Goal: Information Seeking & Learning: Learn about a topic

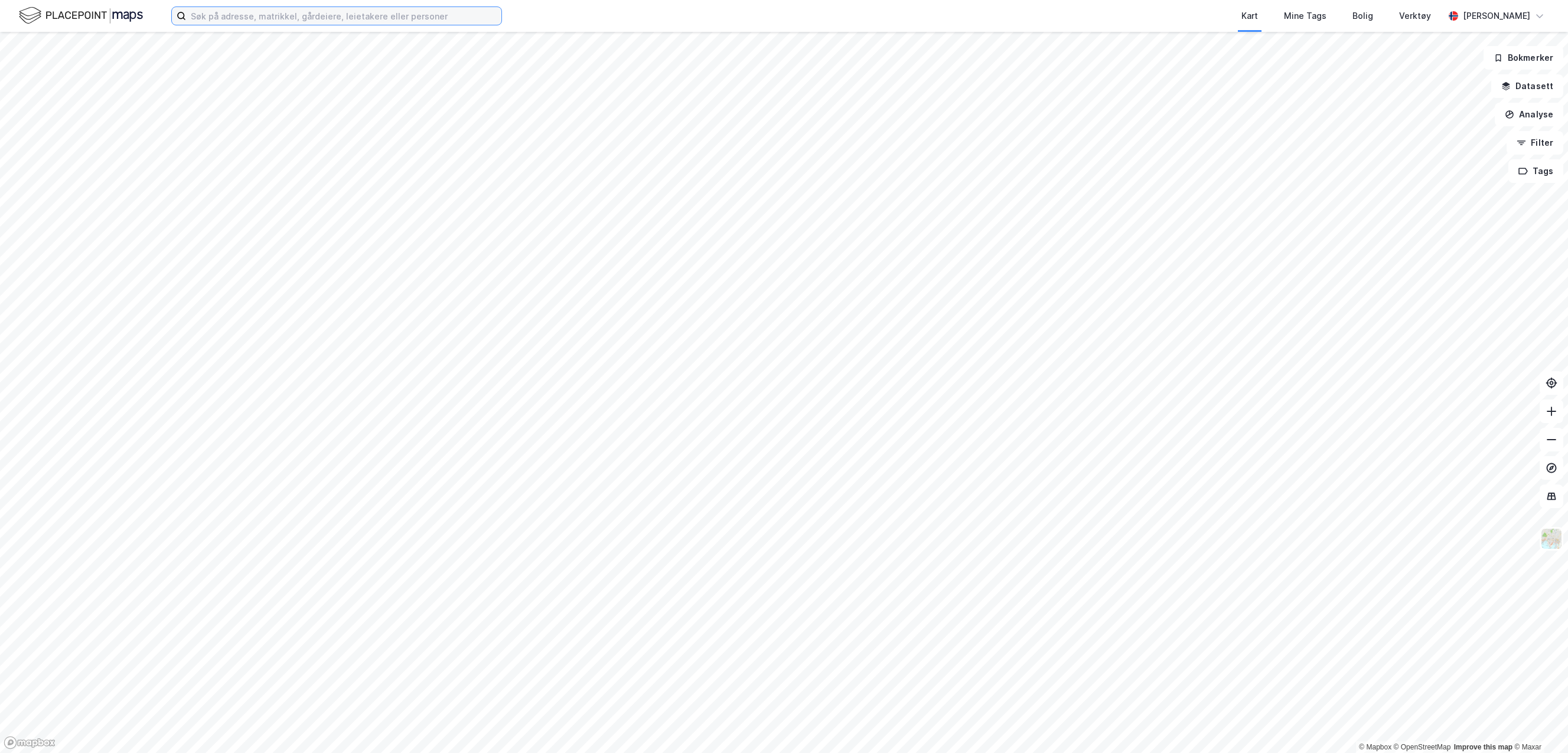
click at [454, 19] on input at bounding box center [343, 15] width 316 height 18
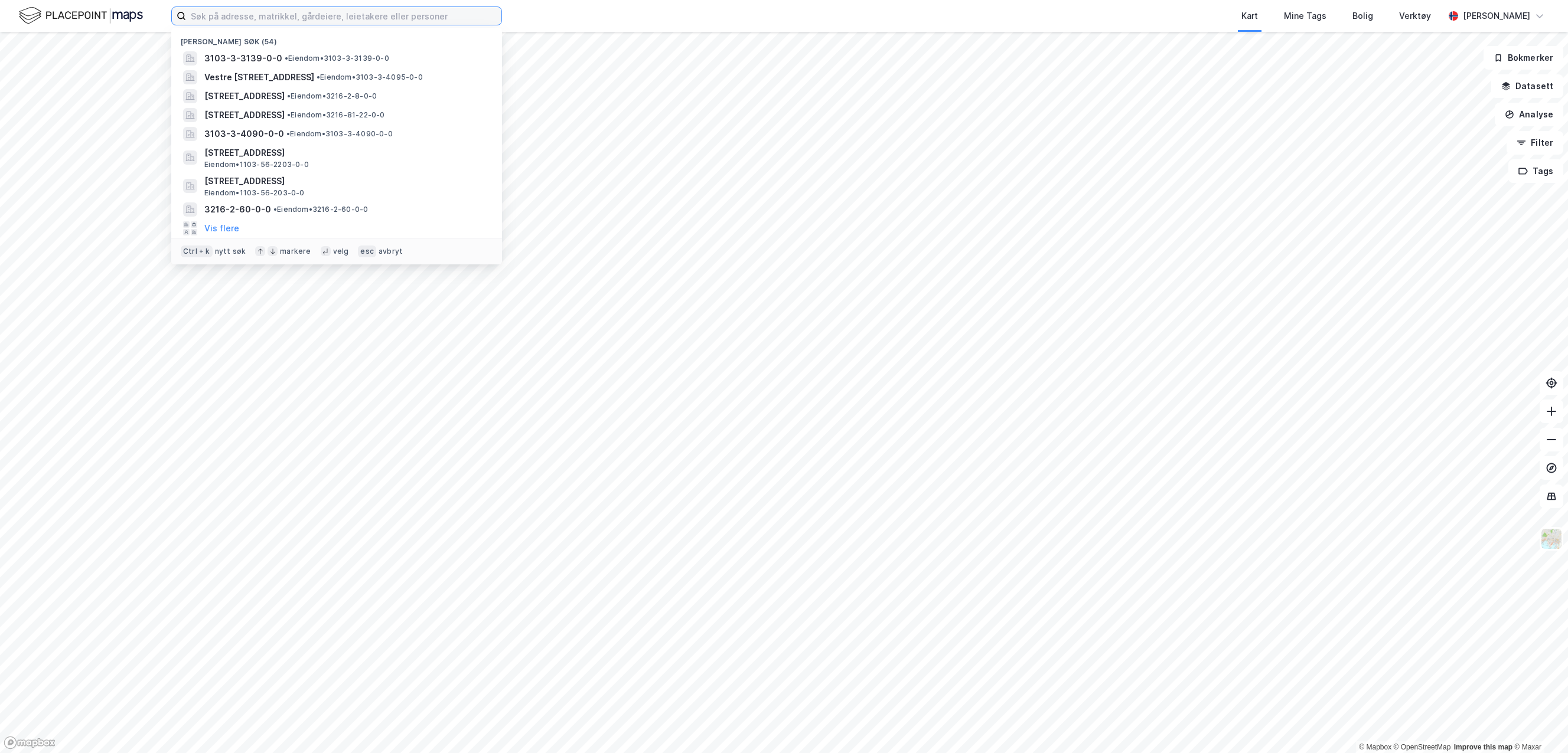
paste input "BNE Paradis Stasjon 1 AS"
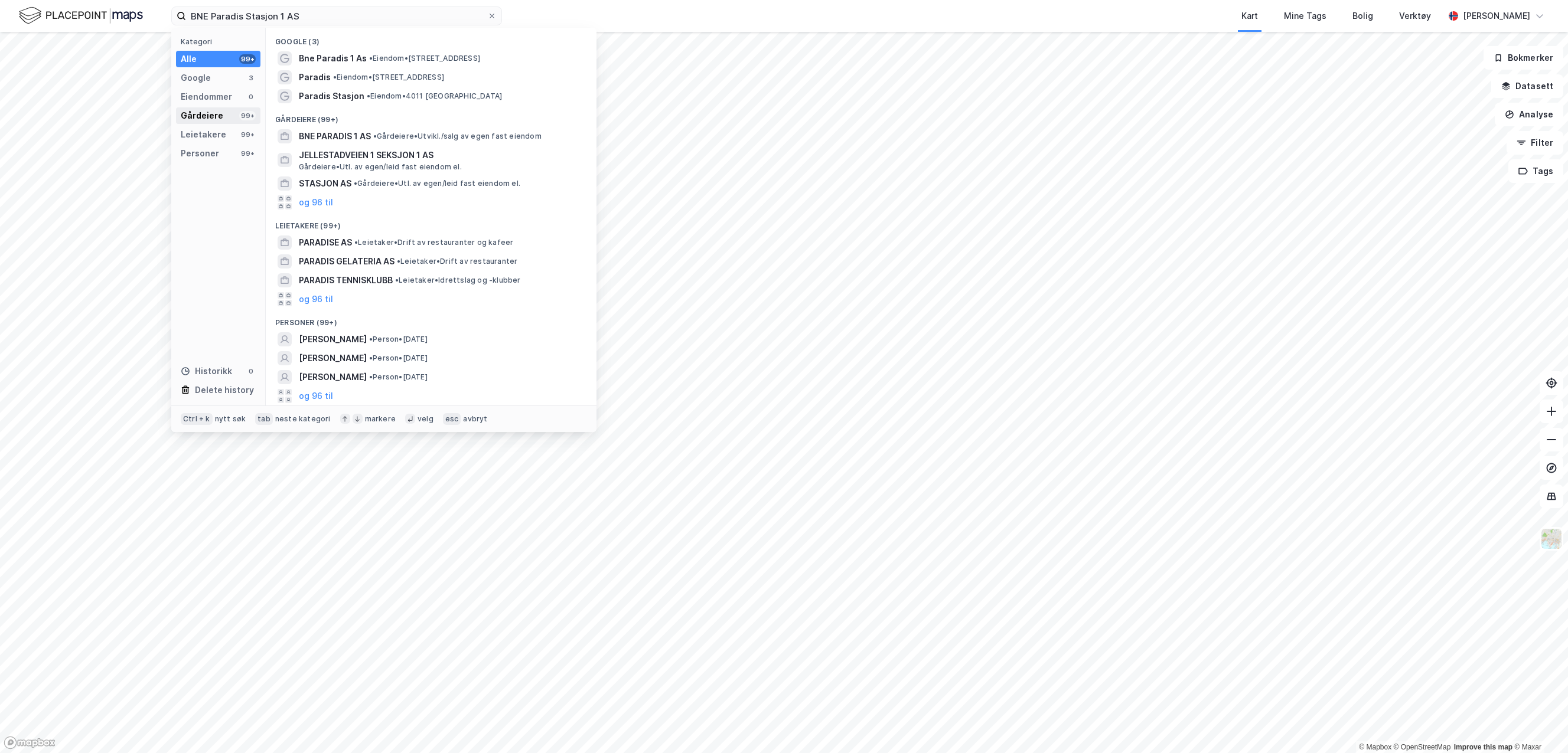
click at [207, 116] on div "Gårdeiere" at bounding box center [202, 115] width 43 height 14
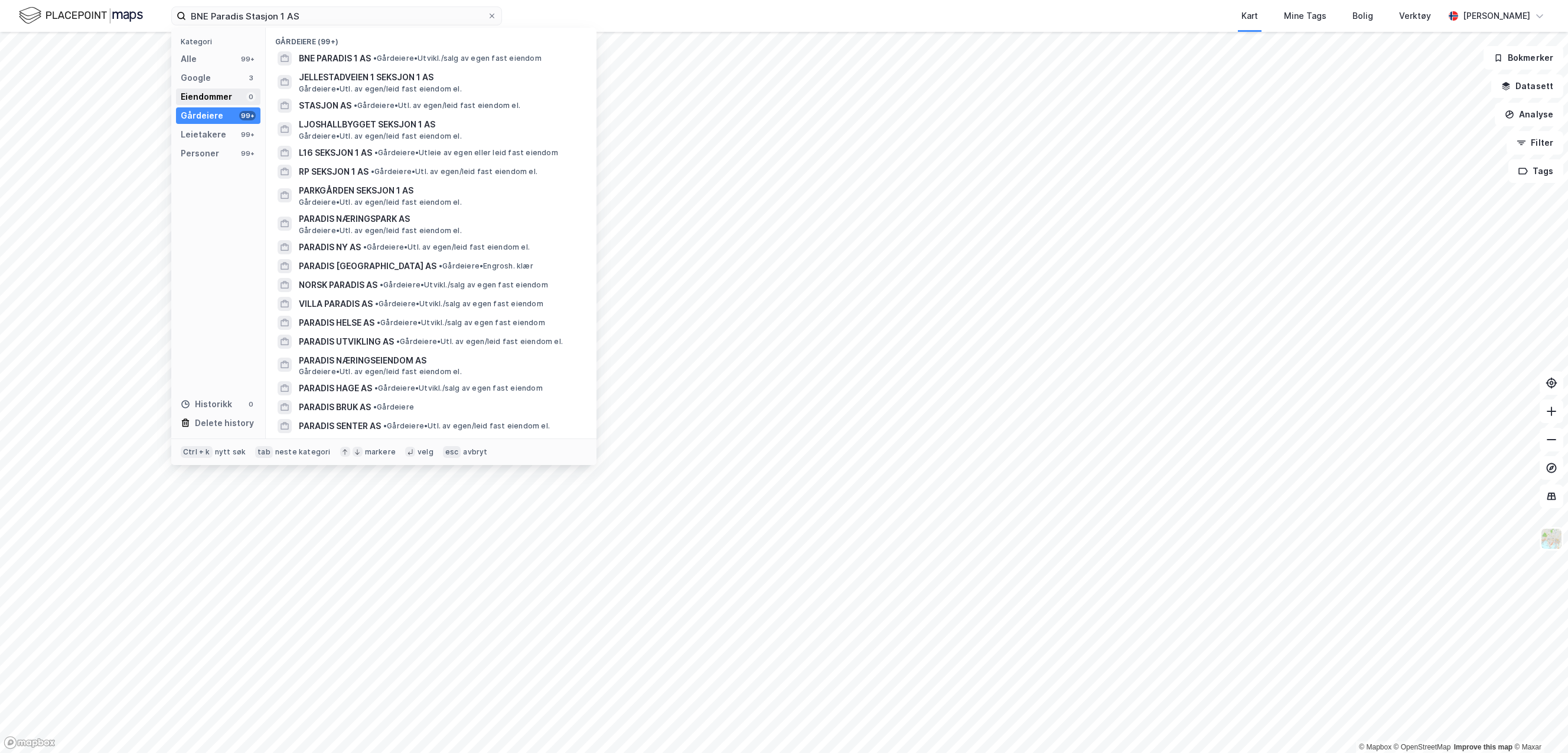
click at [193, 98] on div "Eiendommer" at bounding box center [206, 97] width 51 height 14
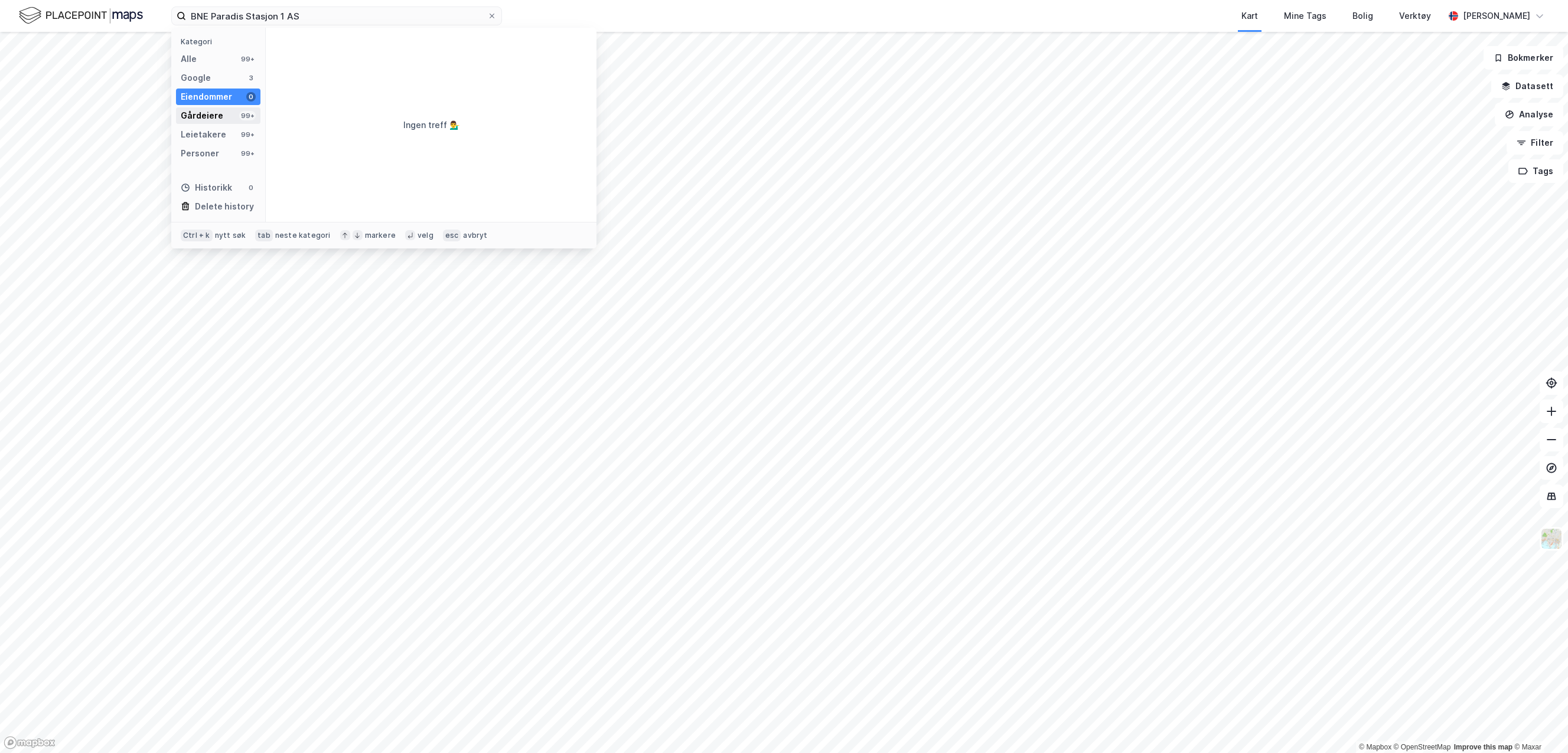
click at [197, 109] on div "Gårdeiere" at bounding box center [202, 115] width 43 height 14
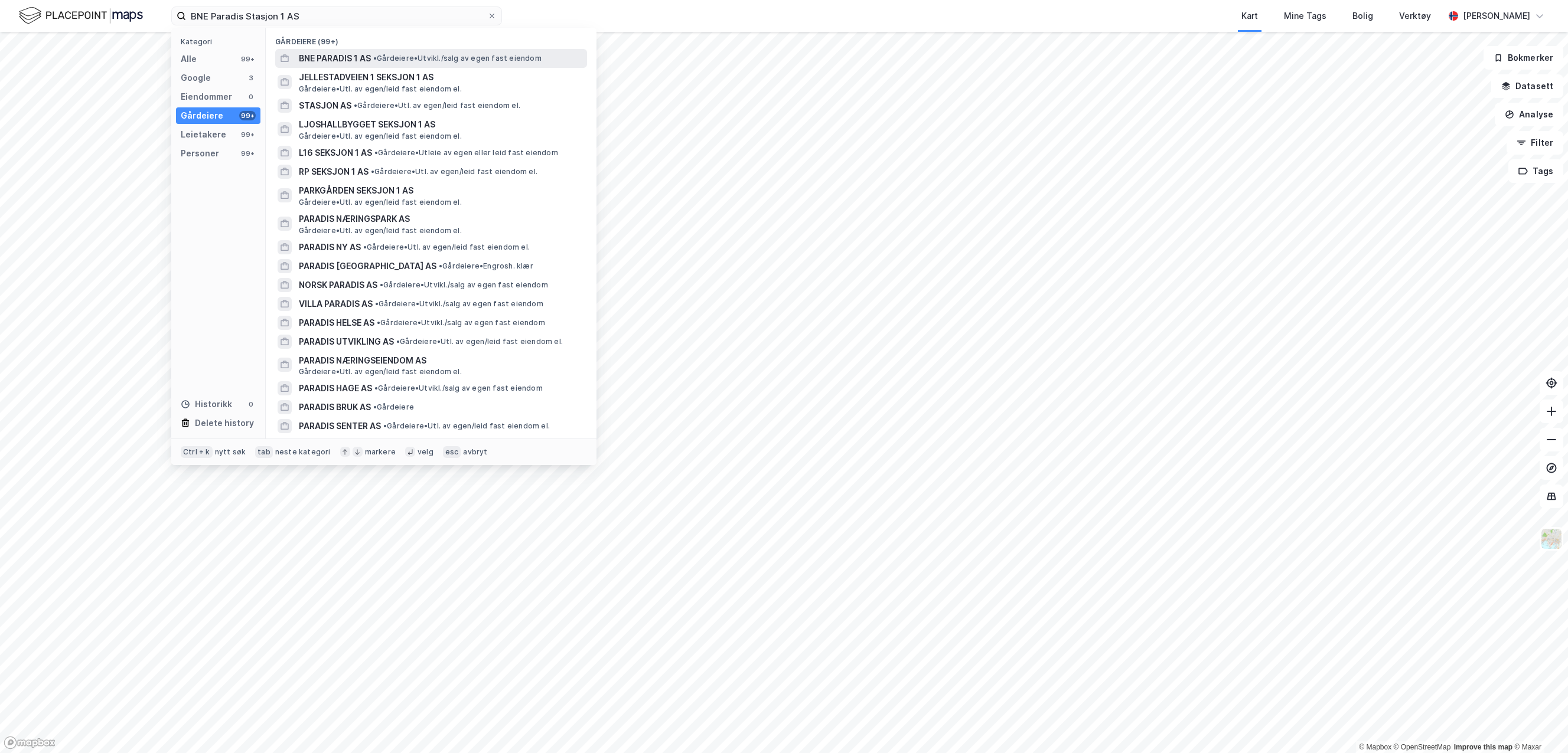
click at [494, 61] on span "• Gårdeiere • [GEOGRAPHIC_DATA]/salg av egen fast eiendom" at bounding box center [457, 58] width 168 height 9
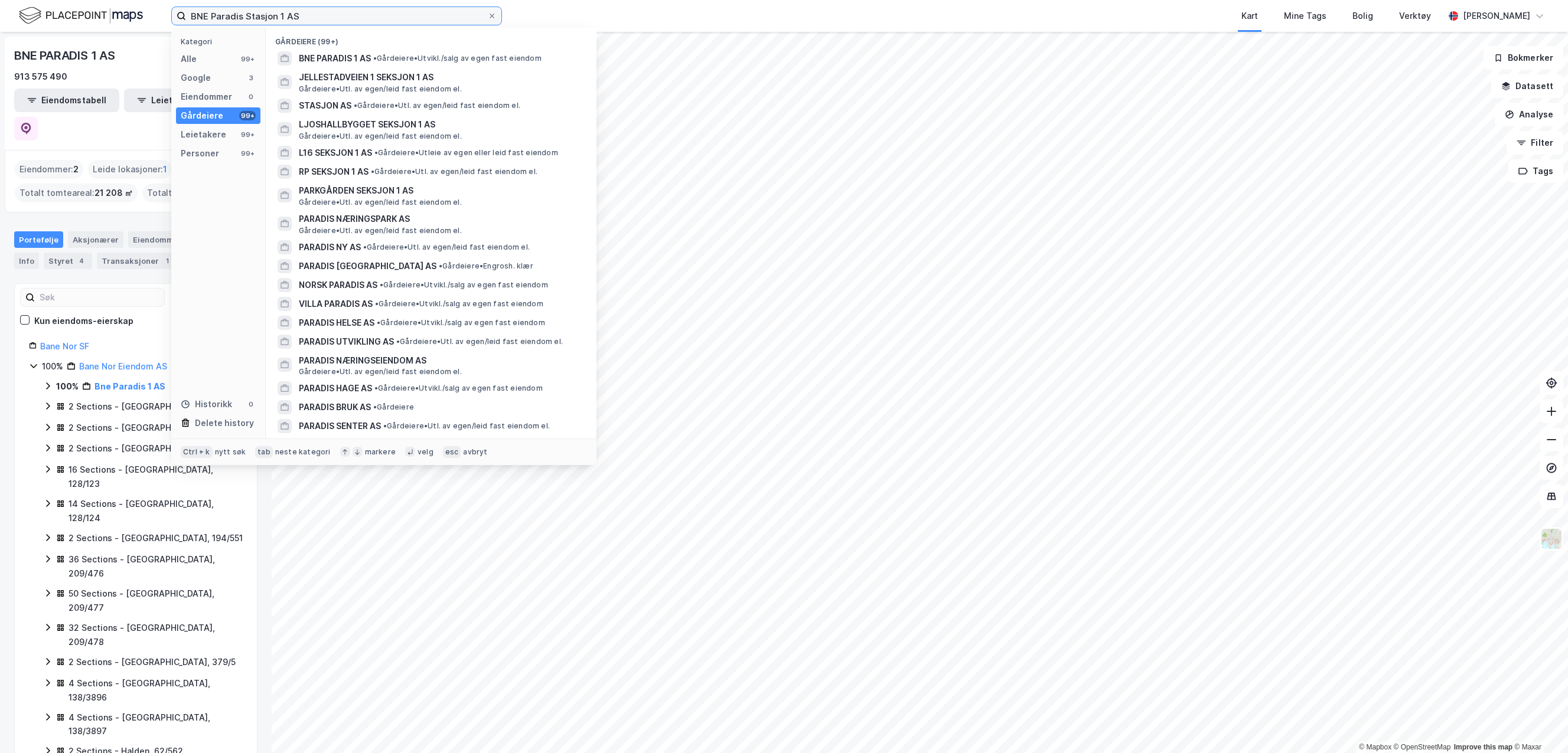
drag, startPoint x: 279, startPoint y: 17, endPoint x: 242, endPoint y: 17, distance: 37.0
click at [242, 17] on input "BNE Paradis Stasjon 1 AS" at bounding box center [337, 15] width 301 height 18
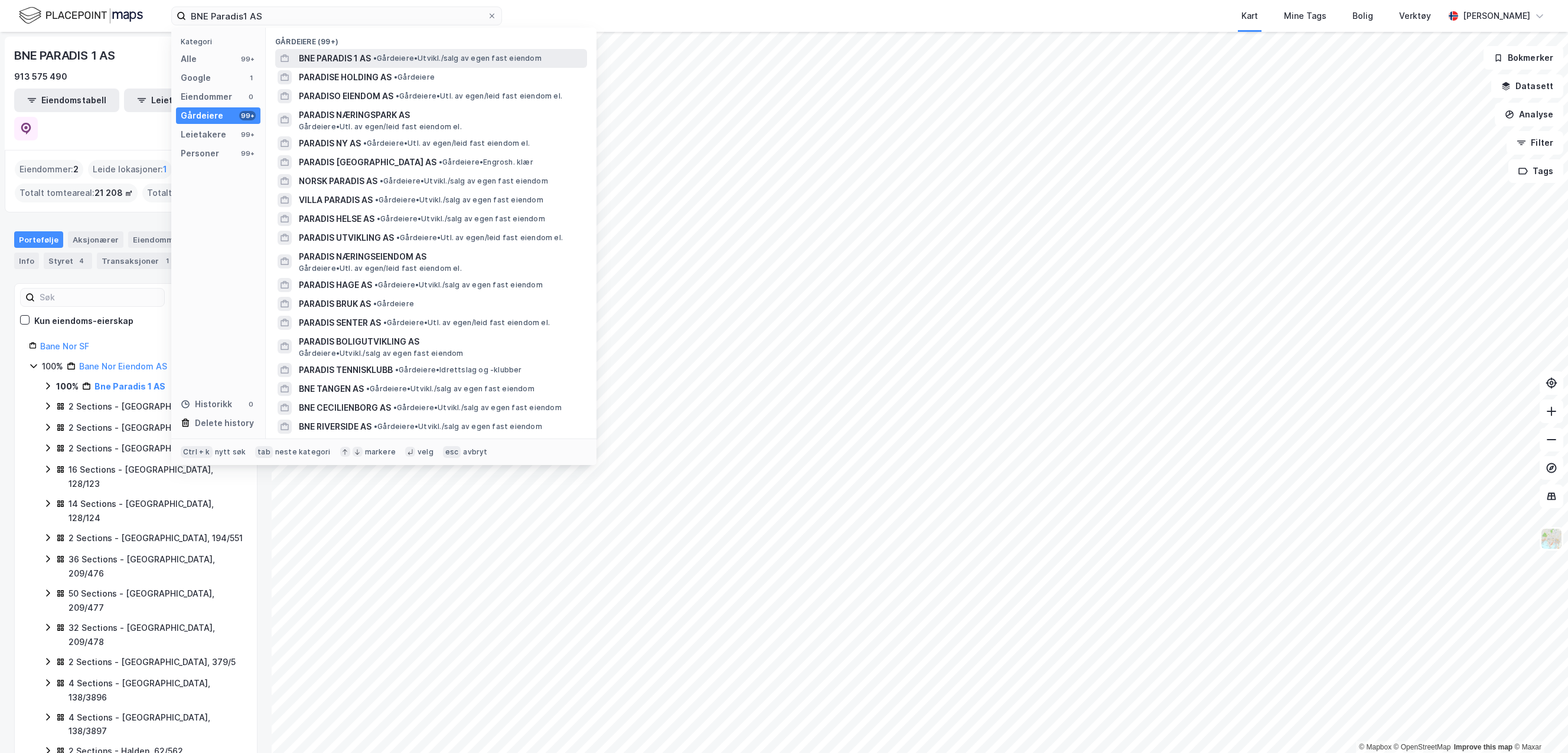
click at [384, 58] on span "• Gårdeiere • [GEOGRAPHIC_DATA]/salg av egen fast eiendom" at bounding box center [457, 58] width 168 height 9
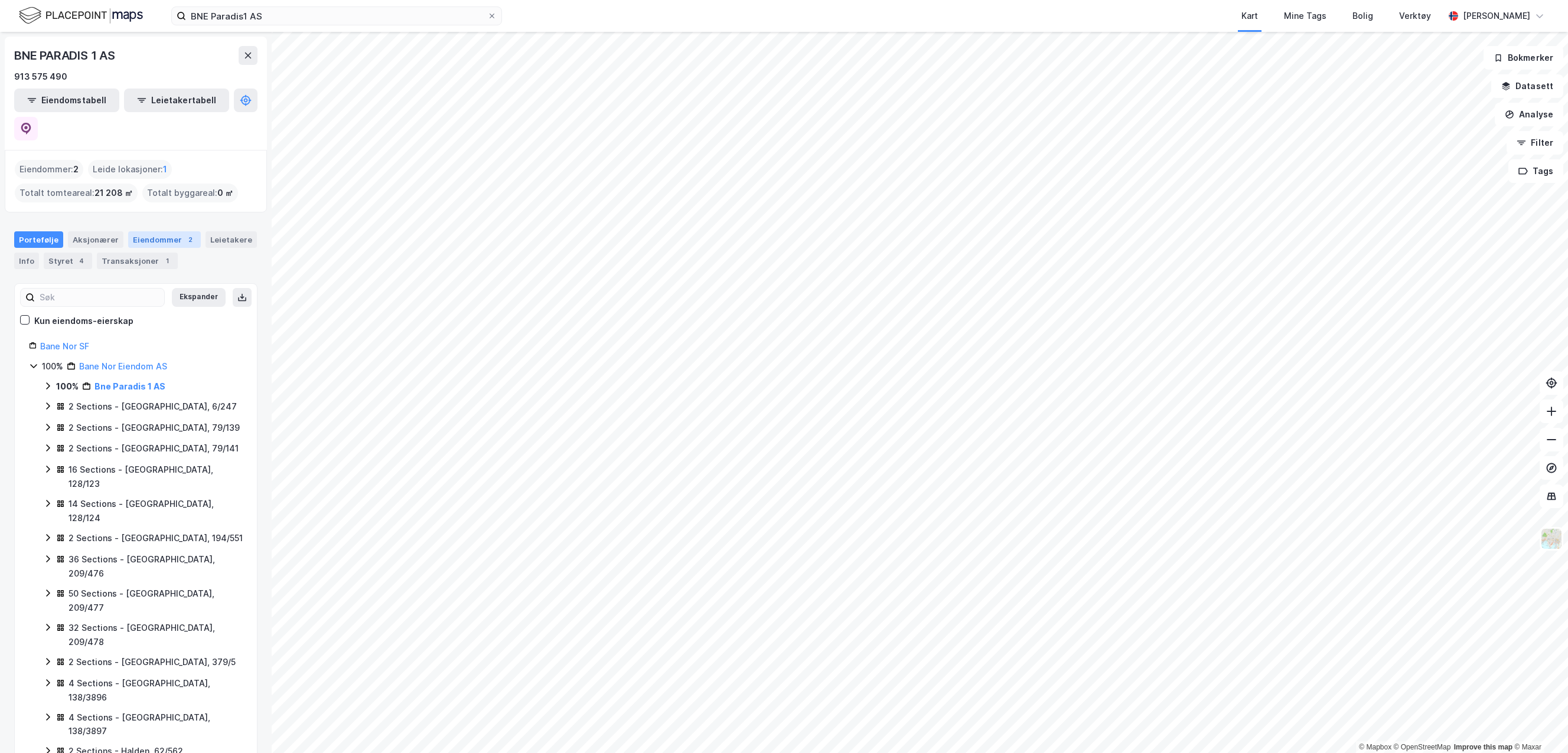
click at [151, 231] on div "Eiendommer 2" at bounding box center [164, 240] width 72 height 17
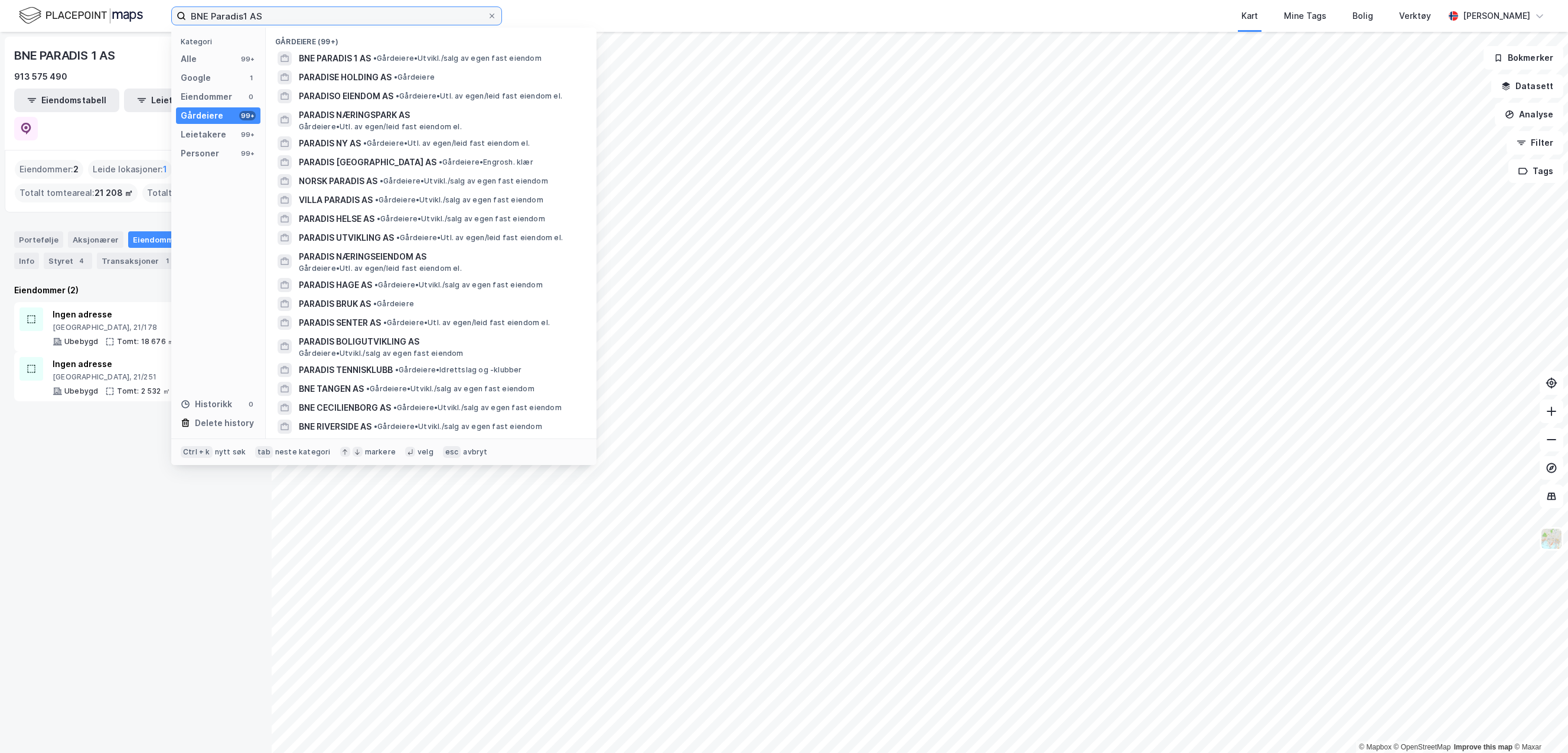
drag, startPoint x: 290, startPoint y: 11, endPoint x: -118, endPoint y: 13, distance: 408.0
click at [0, 13] on html "BNE Paradis1 AS Kategori Alle 99+ Google 1 Eiendommer 0 Gårdeiere 99+ Leietaker…" at bounding box center [784, 376] width 1568 height 753
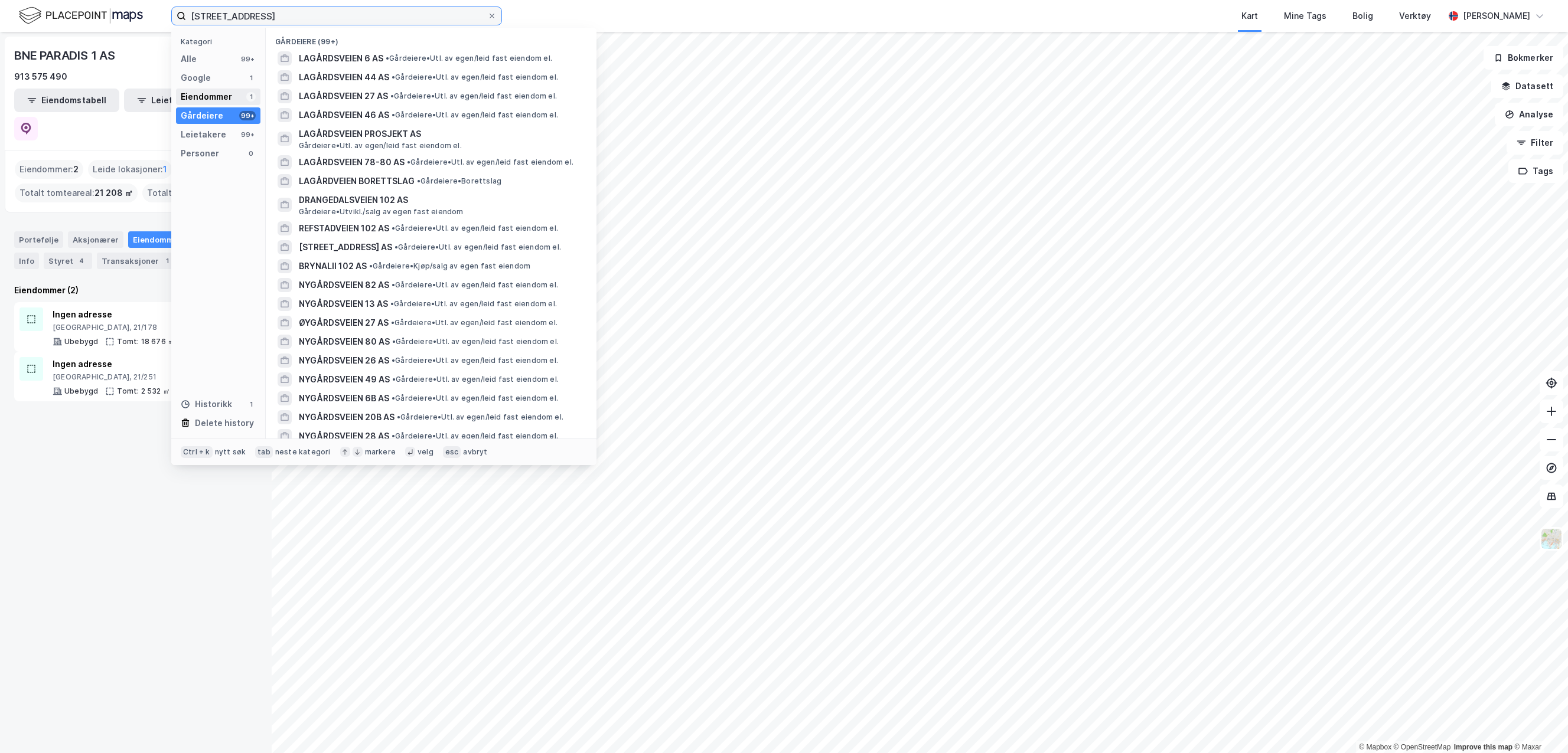
type input "[STREET_ADDRESS]"
click at [213, 89] on div "Eiendommer 1" at bounding box center [218, 97] width 84 height 17
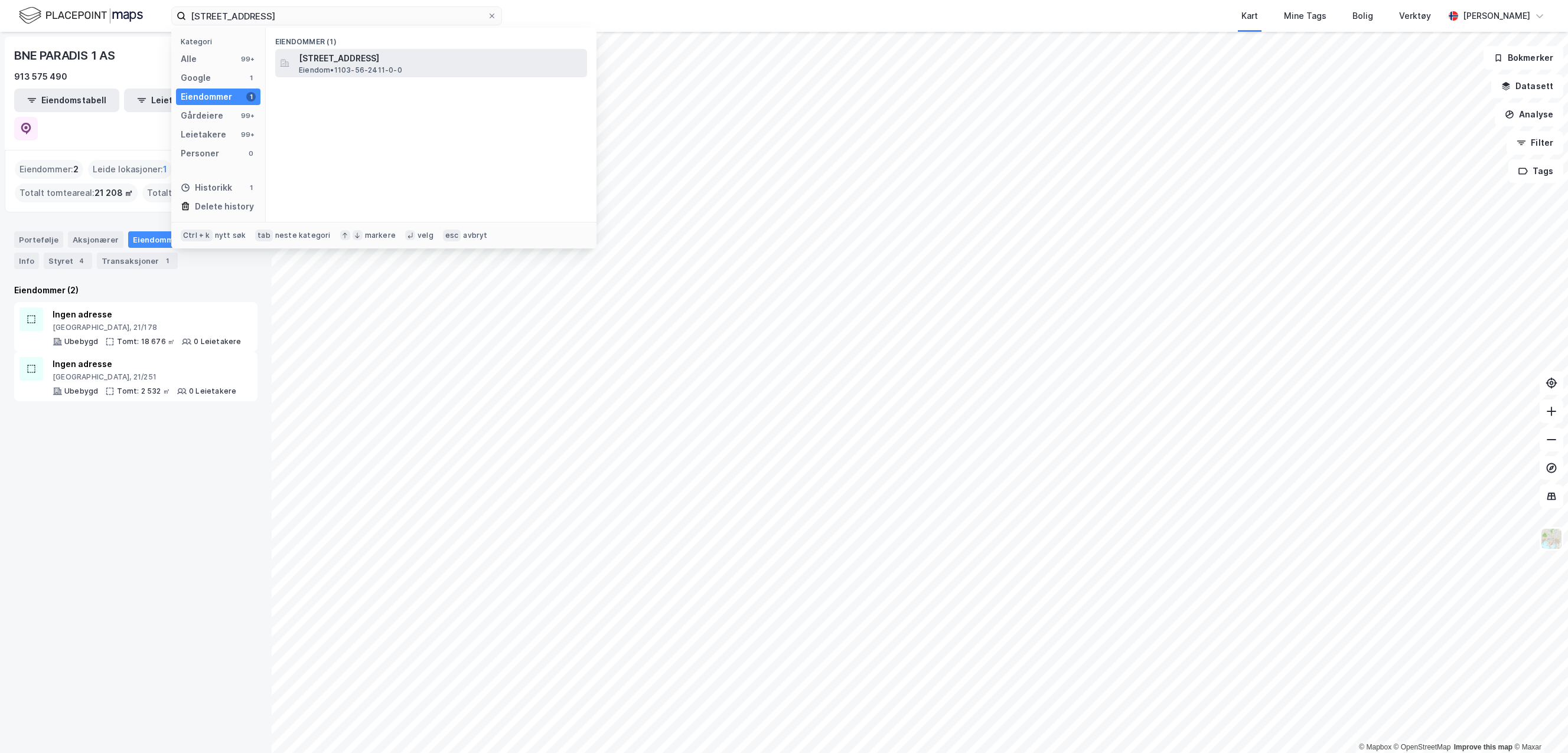
click at [383, 53] on span "[STREET_ADDRESS]" at bounding box center [440, 58] width 284 height 14
